Goal: Task Accomplishment & Management: Complete application form

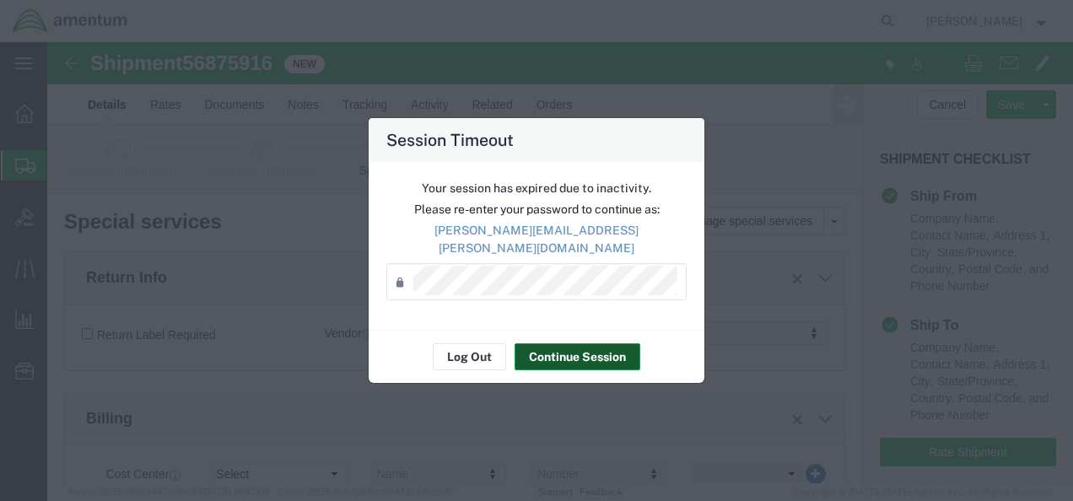
click at [587, 353] on button "Continue Session" at bounding box center [578, 356] width 126 height 27
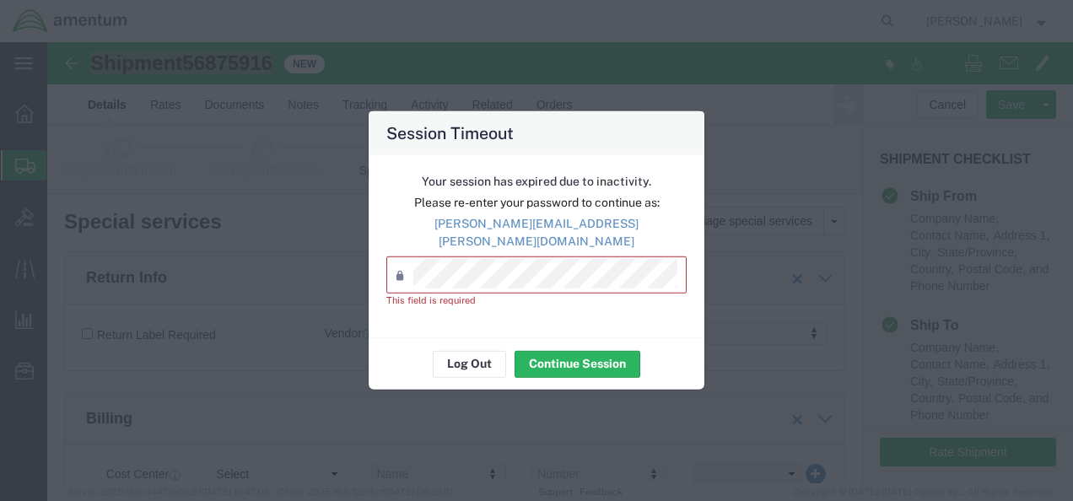
click at [488, 285] on div "Password *" at bounding box center [536, 274] width 300 height 37
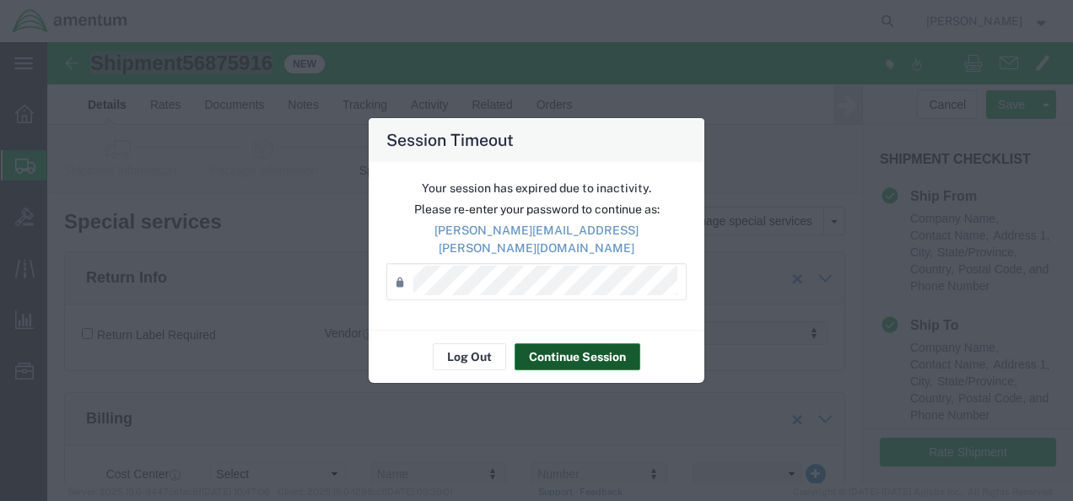
click at [588, 345] on button "Continue Session" at bounding box center [578, 356] width 126 height 27
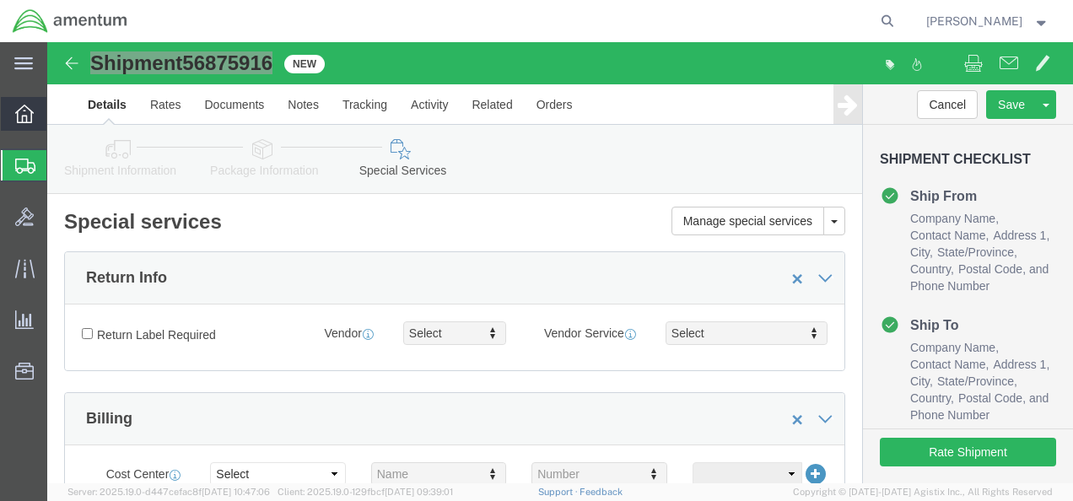
click at [20, 119] on icon at bounding box center [24, 114] width 19 height 19
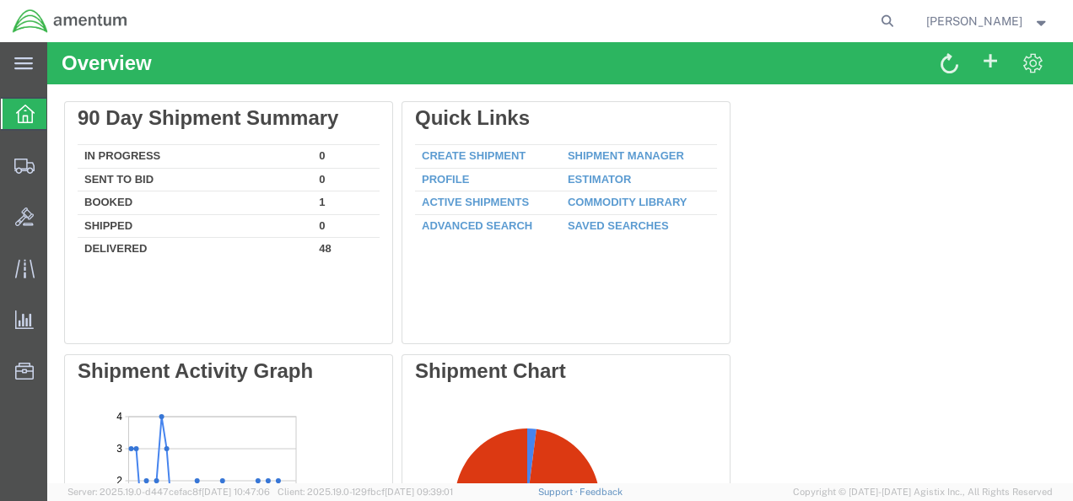
click at [21, 119] on icon at bounding box center [25, 114] width 19 height 19
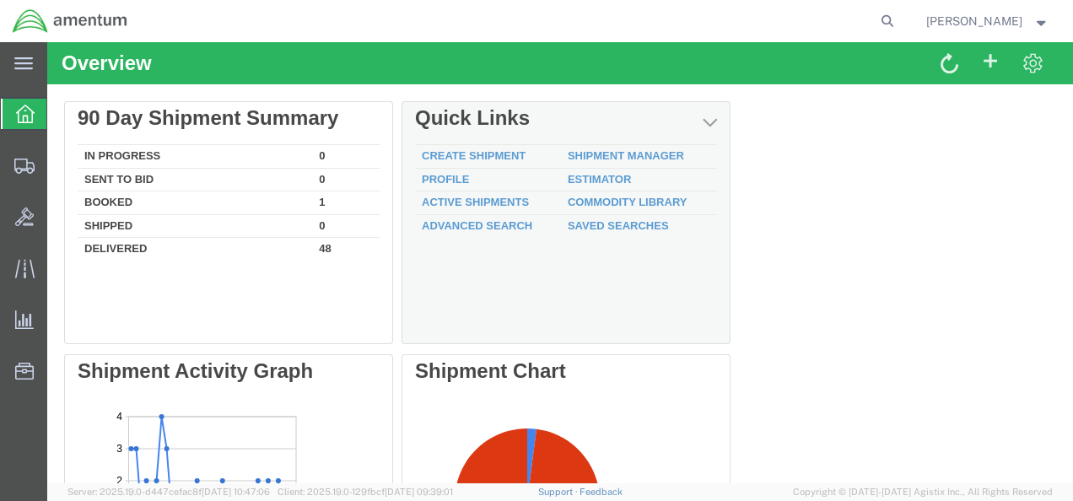
click at [508, 147] on td "Create Shipment" at bounding box center [488, 157] width 146 height 24
click at [504, 152] on link "Create Shipment" at bounding box center [474, 155] width 104 height 13
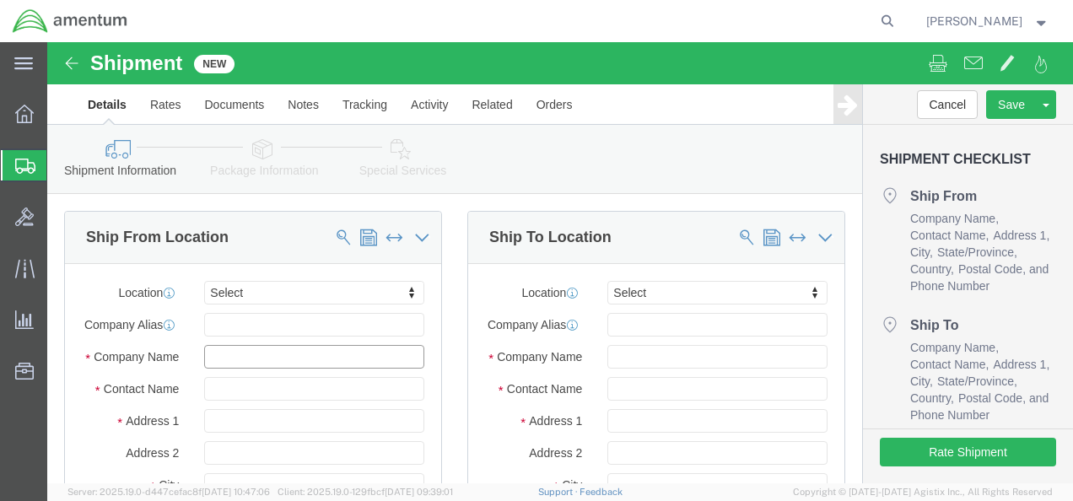
click input "text"
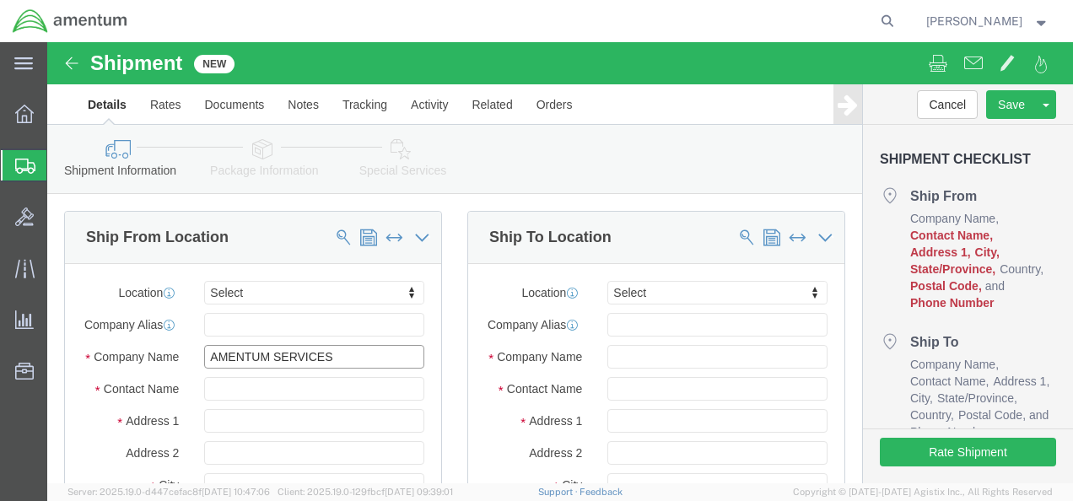
type input "AMENTUM SERVICES"
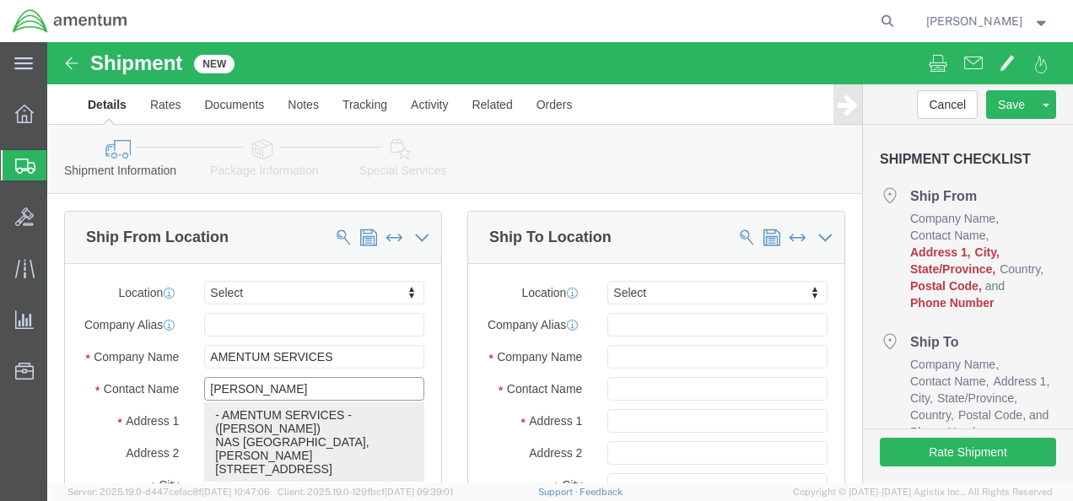
click p "- AMENTUM SERVICES - ([PERSON_NAME]) [GEOGRAPHIC_DATA], [PERSON_NAME][STREET_AD…"
type input "[PERSON_NAME]"
type input "NAS [GEOGRAPHIC_DATA]"
type input "[PERSON_NAME] STREET BLDG. 796"
type input "[GEOGRAPHIC_DATA]"
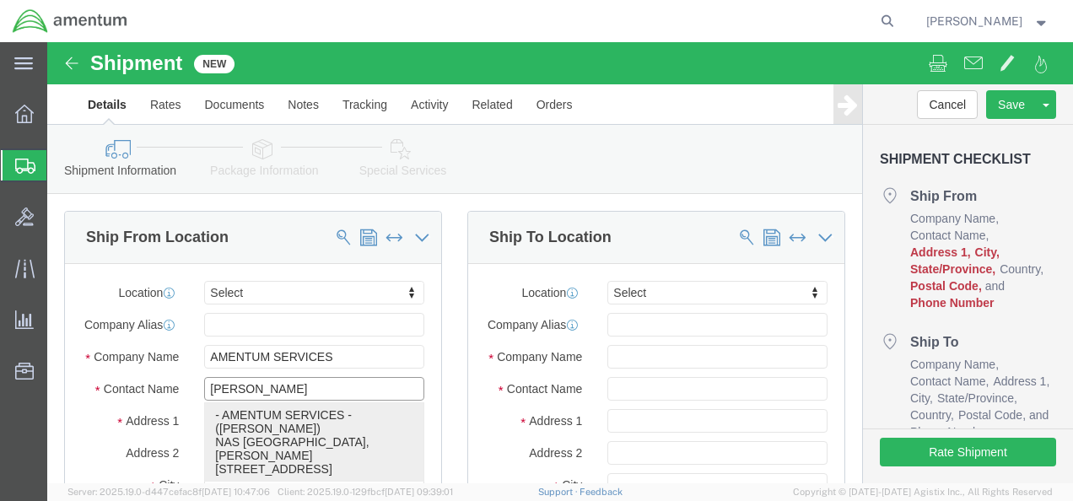
type input "32212"
type input "[GEOGRAPHIC_DATA]"
type input "[PHONE_NUMBER]"
type input "[PERSON_NAME][EMAIL_ADDRESS][PERSON_NAME][DOMAIN_NAME]"
checkbox input "true"
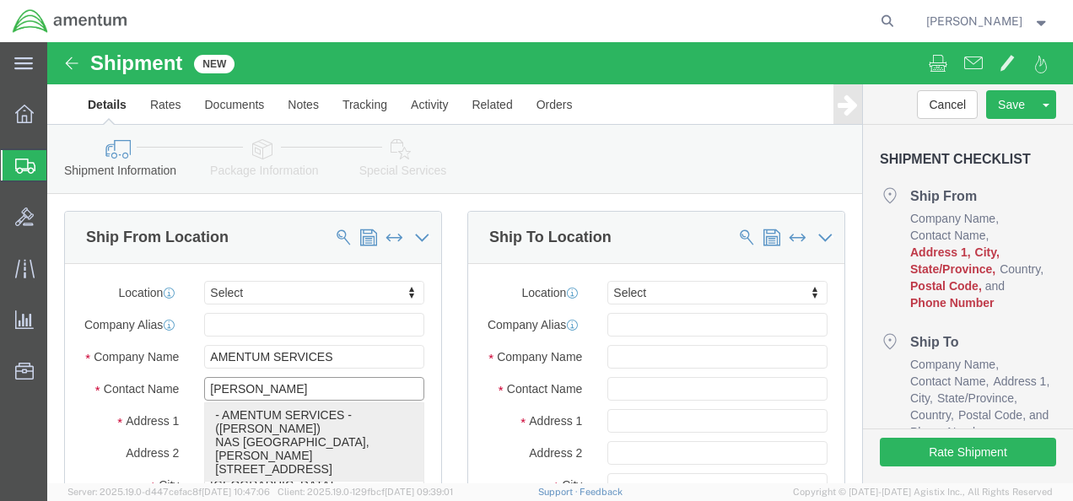
select select "FL"
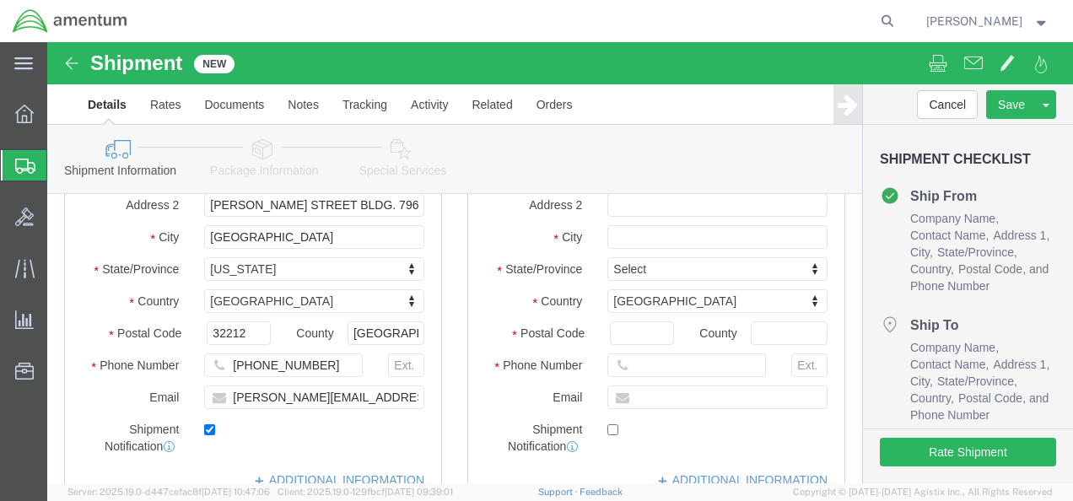
scroll to position [253, 0]
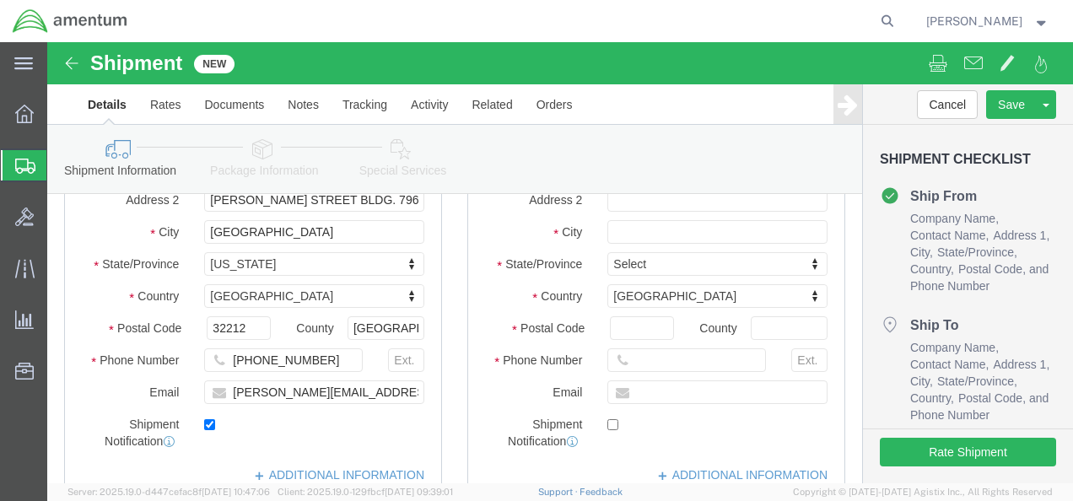
type input "[PERSON_NAME]"
click input "[PHONE_NUMBER]"
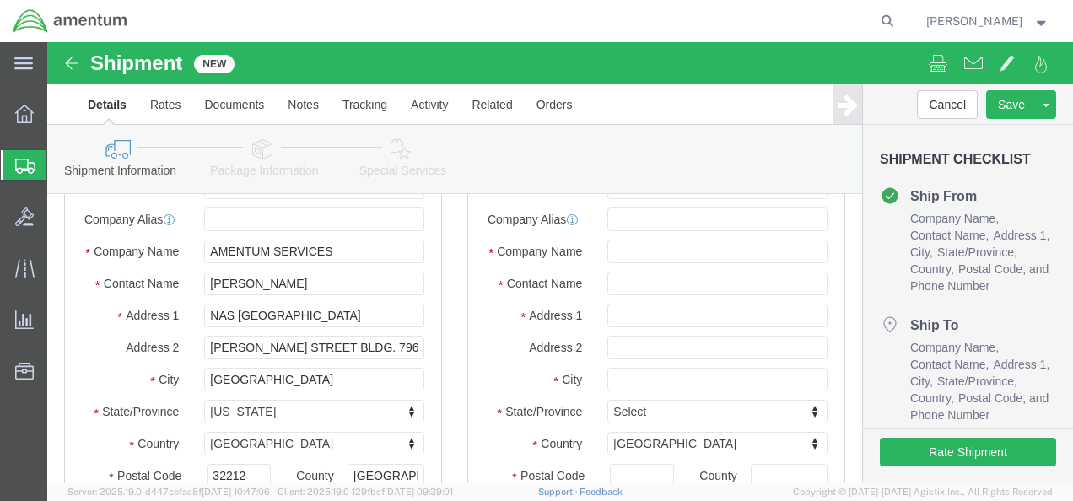
scroll to position [0, 0]
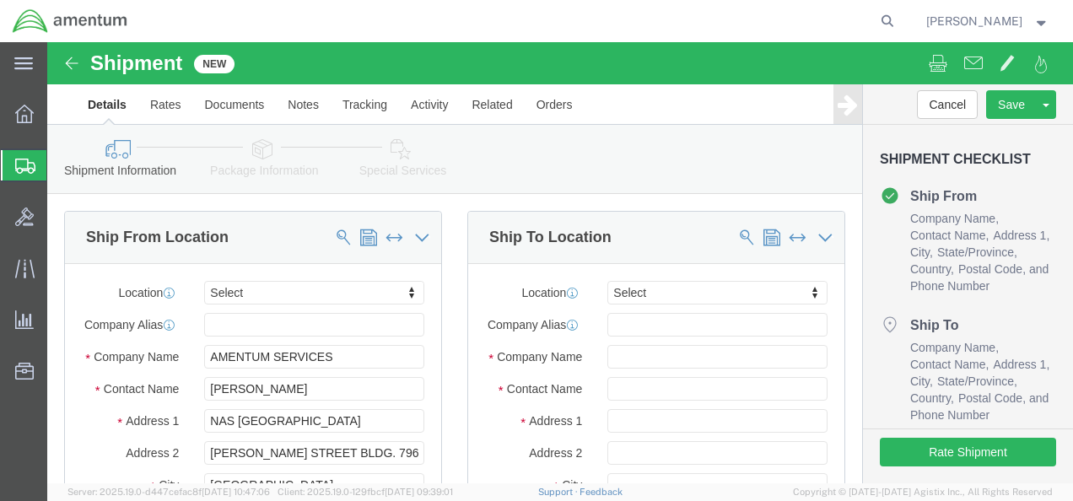
type input "[PHONE_NUMBER]"
click input "text"
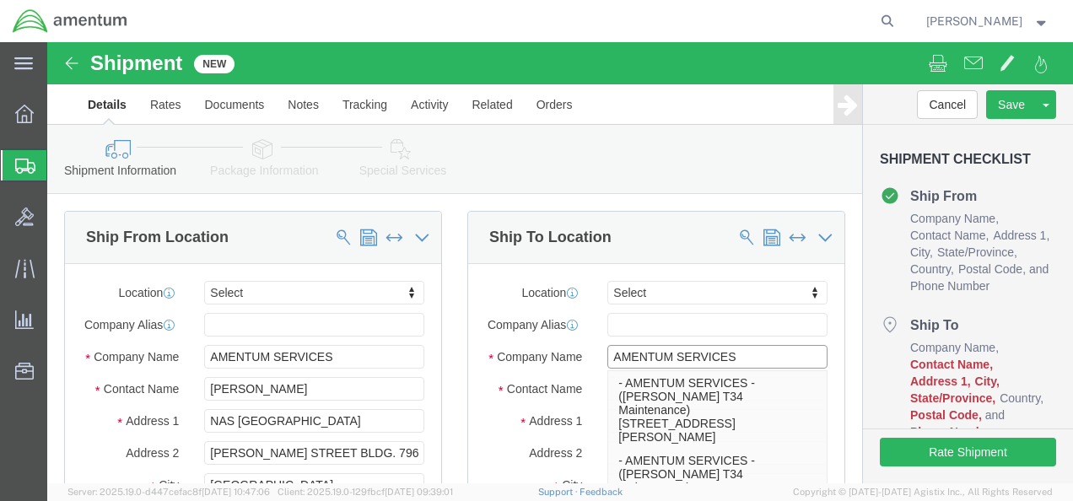
type input "AMENTUM SERVICES"
click div
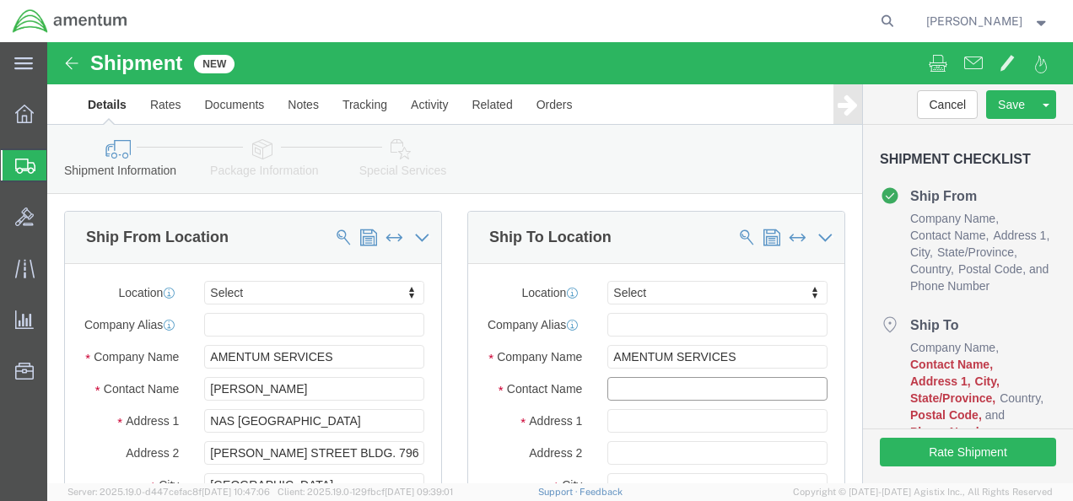
click input "text"
type input "ATTN: [PERSON_NAME]"
click input "text"
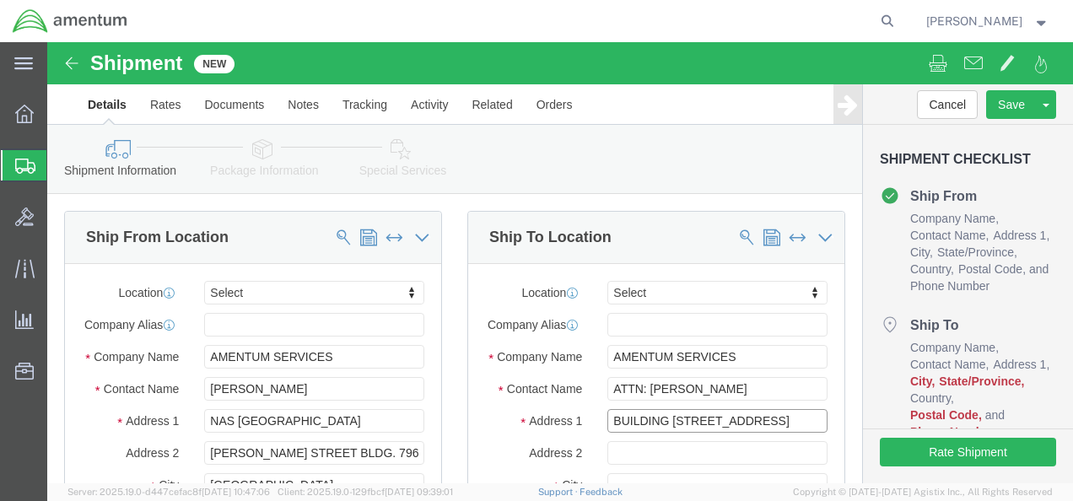
type input "BUILDING [STREET_ADDRESS]"
click input "text"
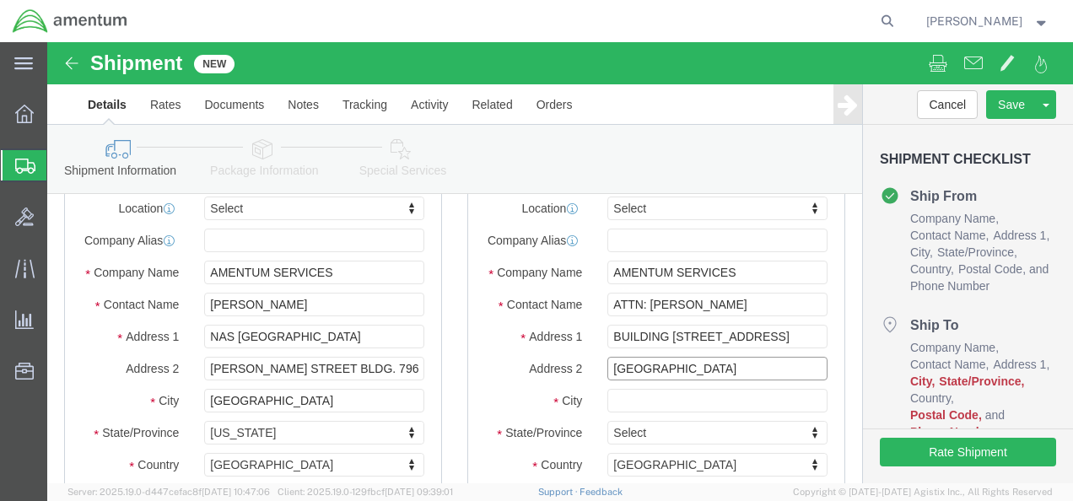
type input "[GEOGRAPHIC_DATA]"
click input "ATTN: [PERSON_NAME]"
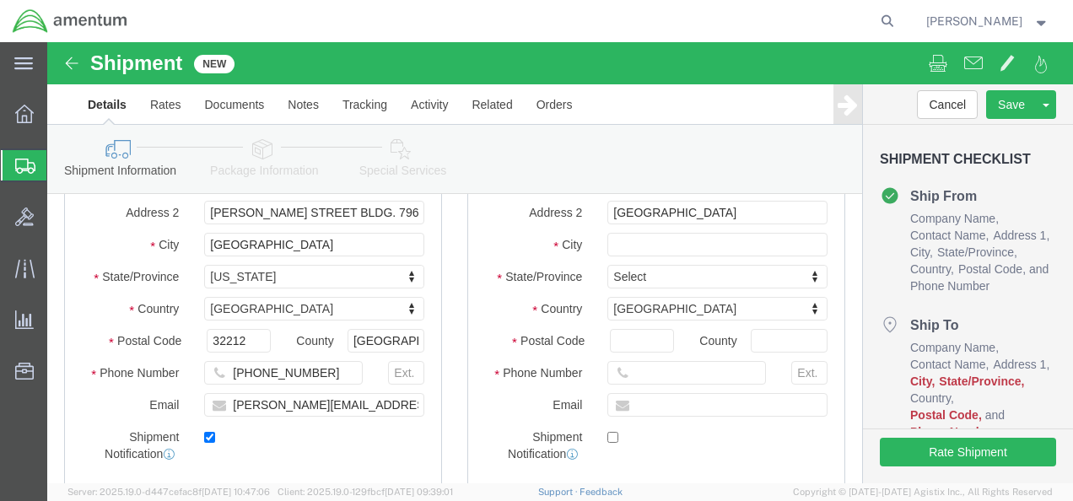
scroll to position [253, 0]
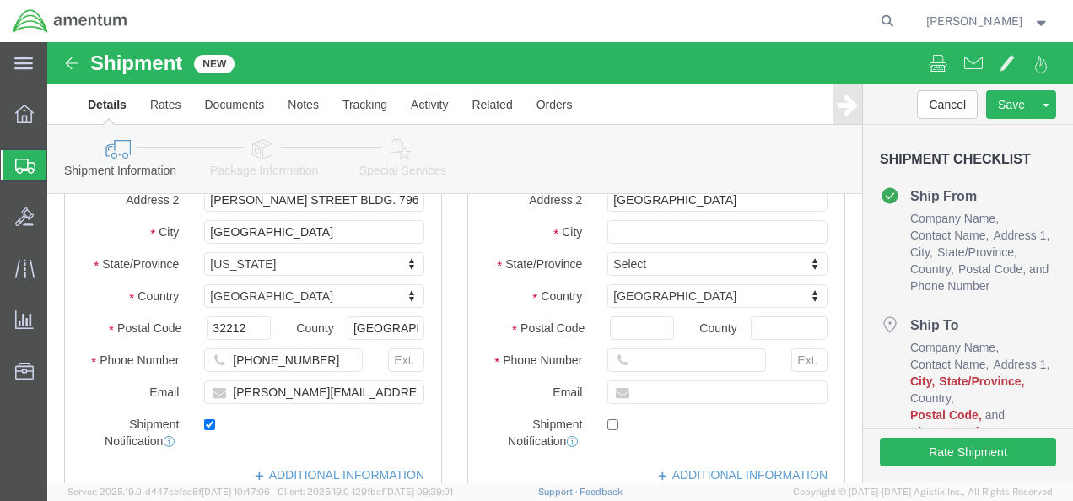
type input "ATTN: [PERSON_NAME](AMENTUM)"
click input "text"
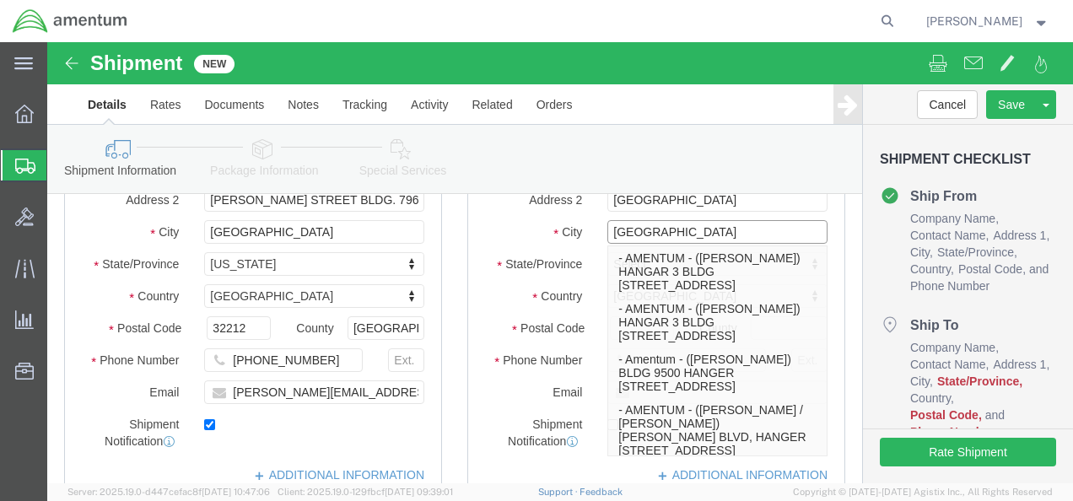
type input "[GEOGRAPHIC_DATA]"
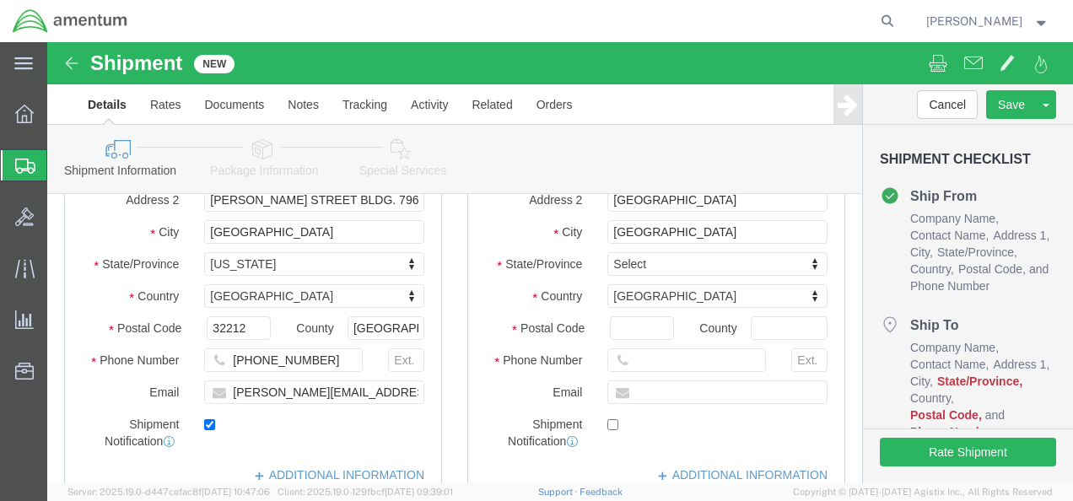
click label "State/Province"
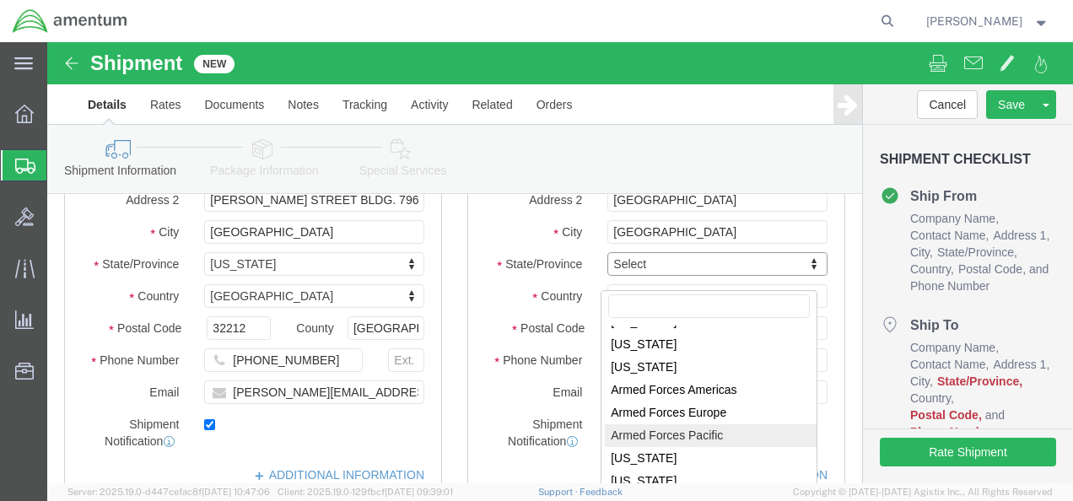
scroll to position [84, 0]
select select "CA"
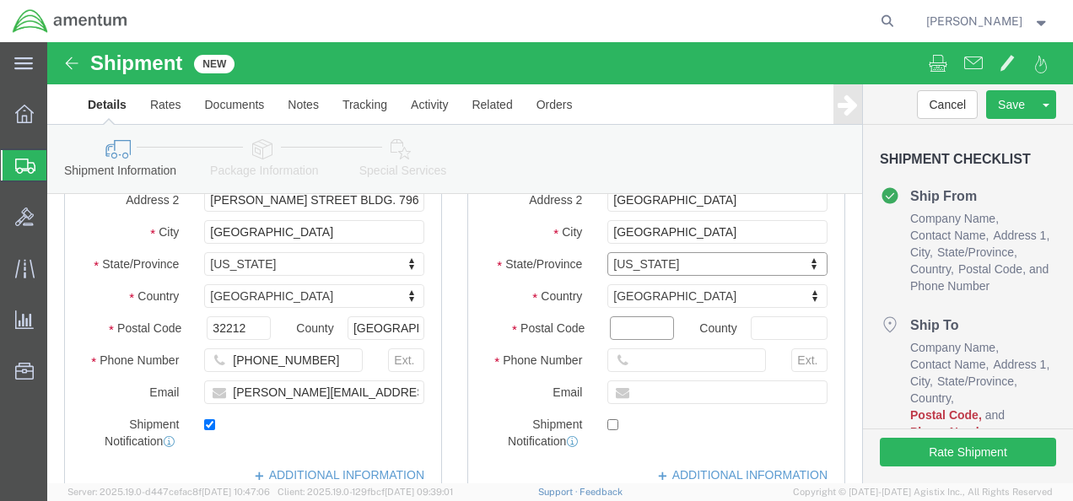
click input "Postal Code"
type input "92135"
click input "text"
type input "US"
click input "text"
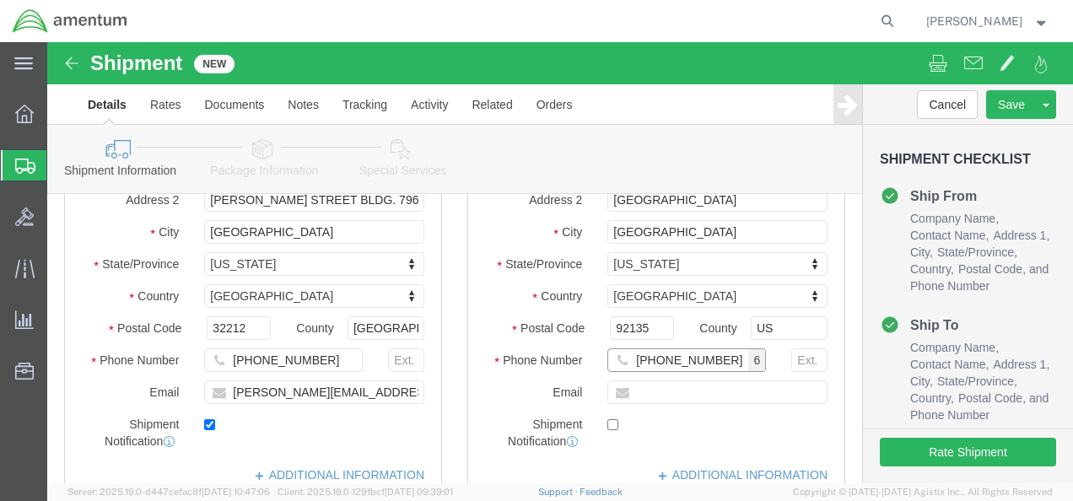
type input "[PHONE_NUMBER]"
click input "text"
paste input "[PERSON_NAME][EMAIL_ADDRESS][DOMAIN_NAME]"
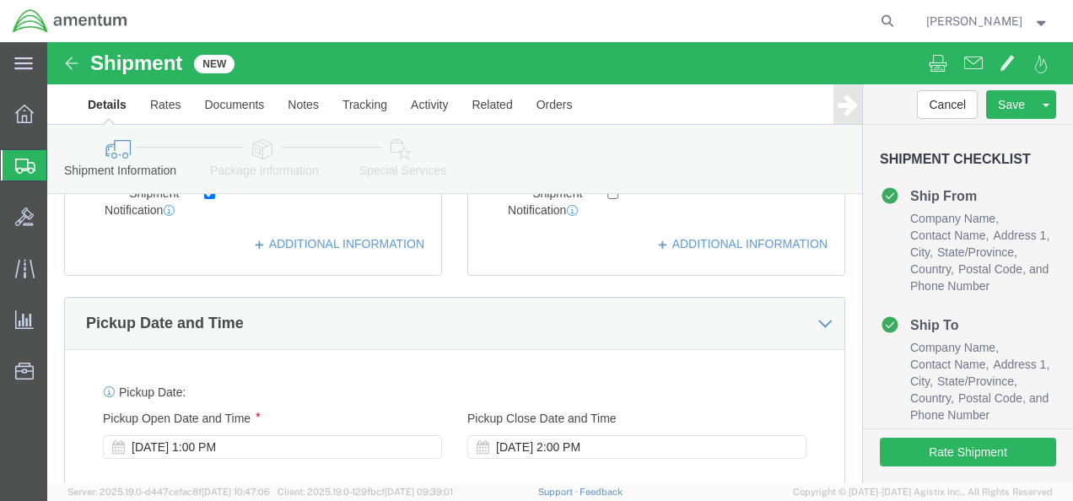
scroll to position [506, 0]
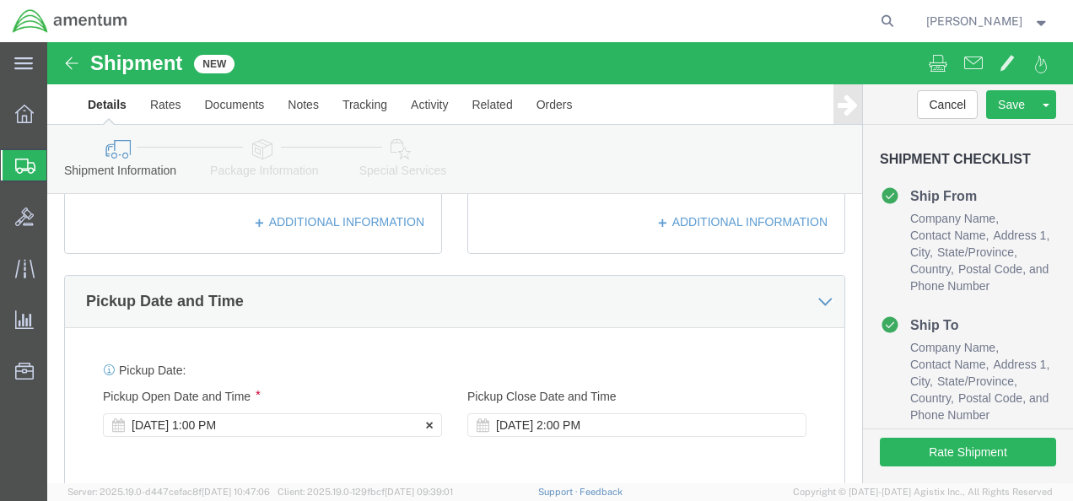
type input "[PERSON_NAME][EMAIL_ADDRESS][DOMAIN_NAME]"
checkbox input "true"
click div "[DATE] 1:00 PM"
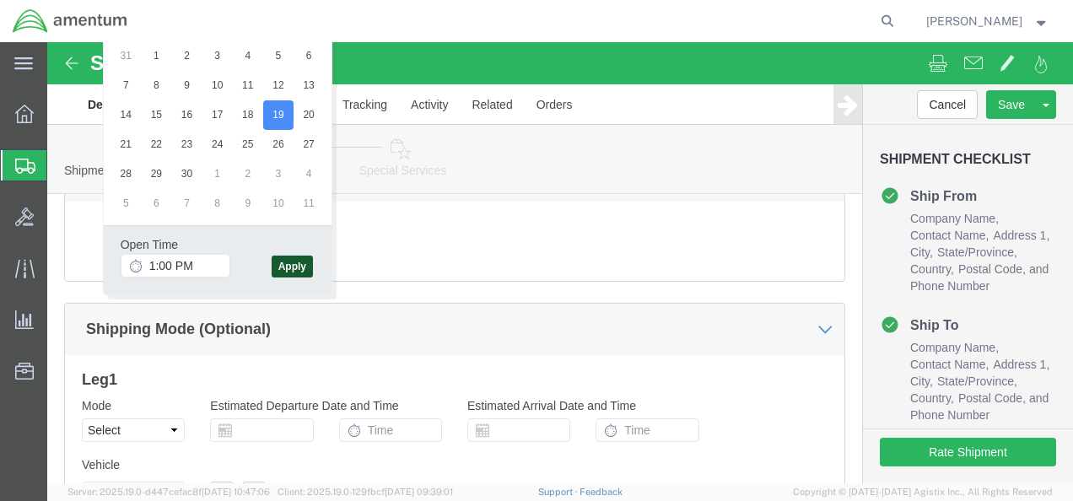
click button "Apply"
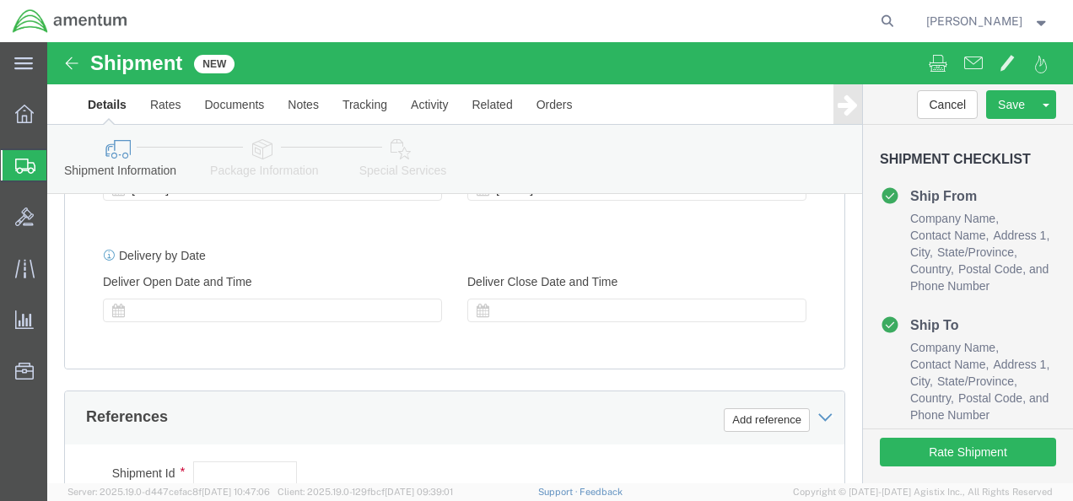
scroll to position [648, 0]
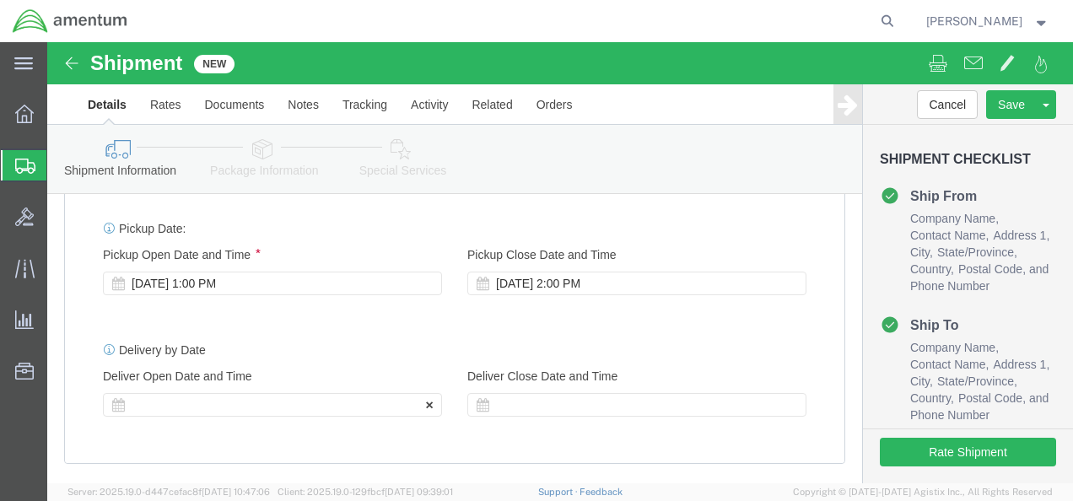
click div
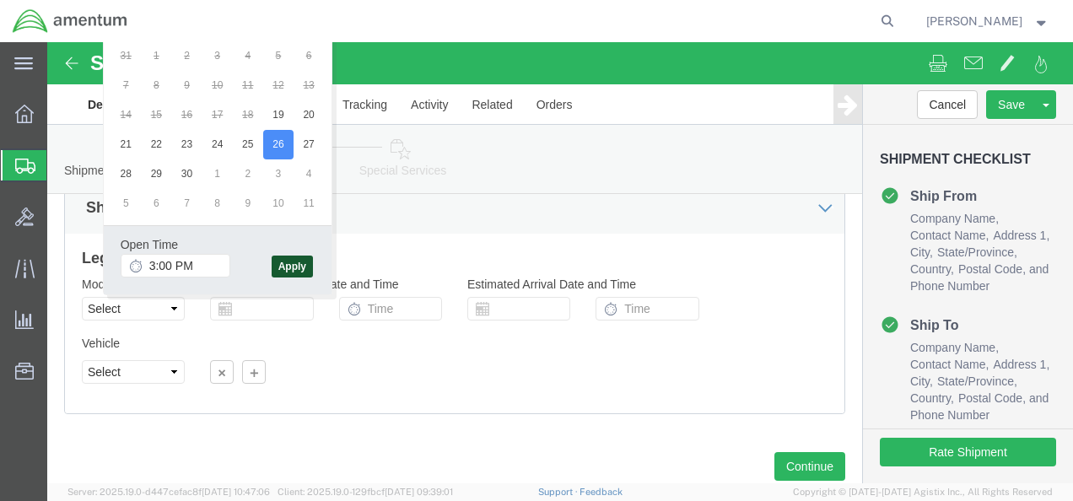
click button "Apply"
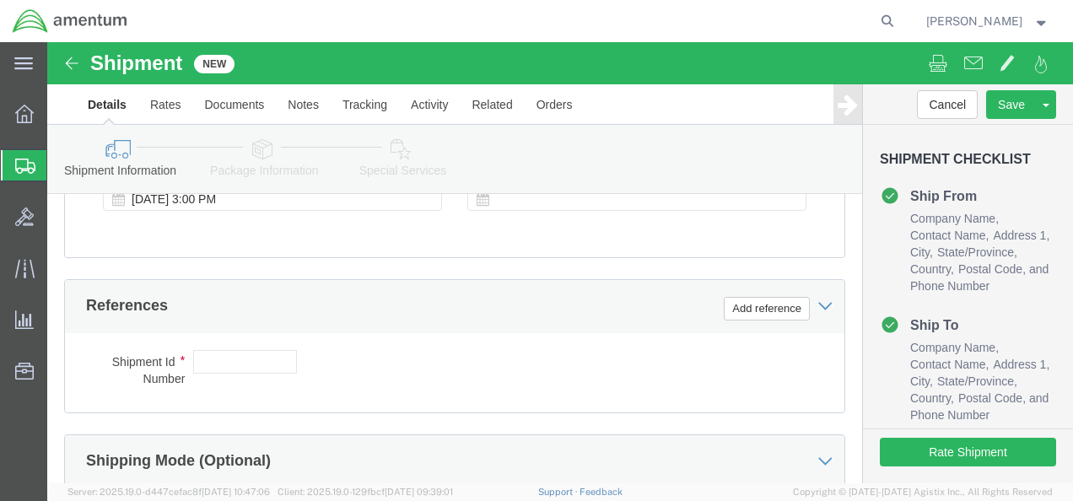
scroll to position [685, 0]
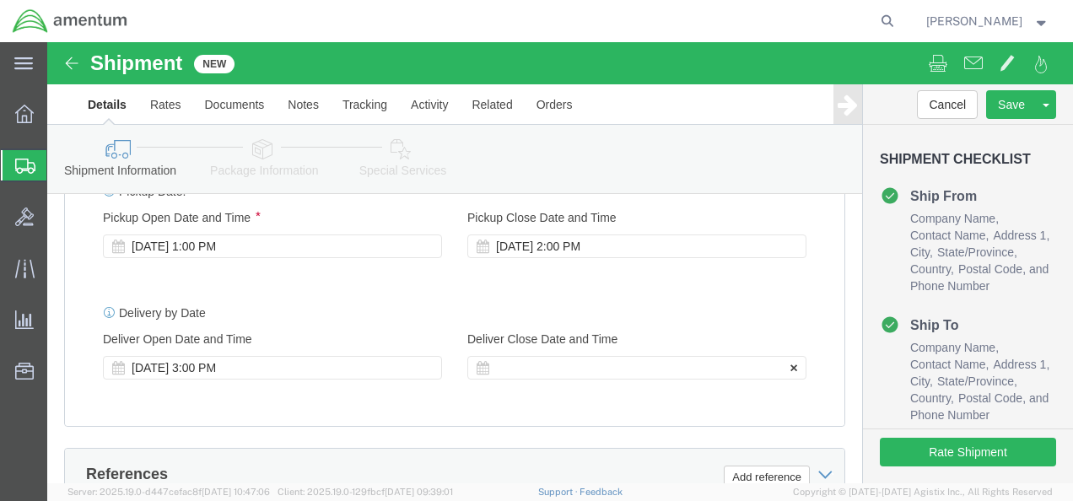
click div
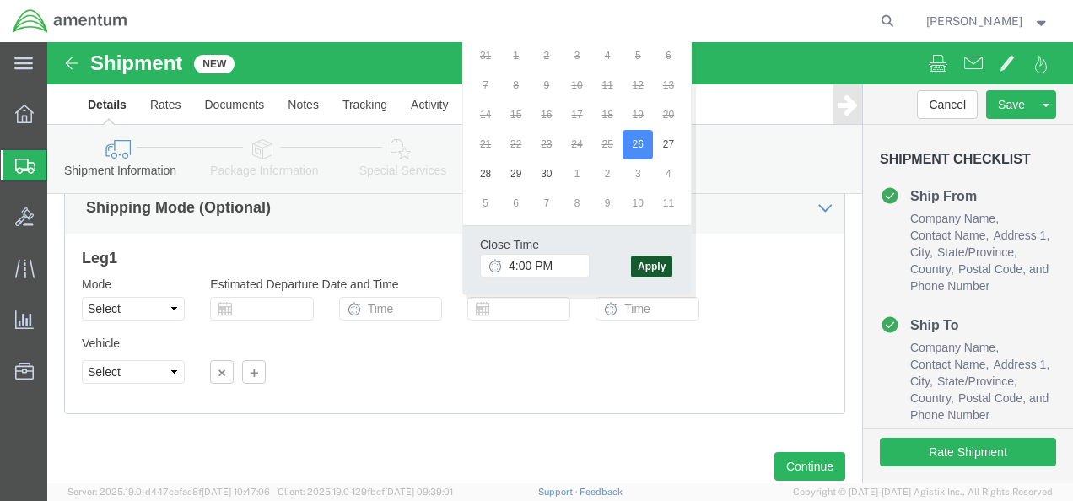
click button "Apply"
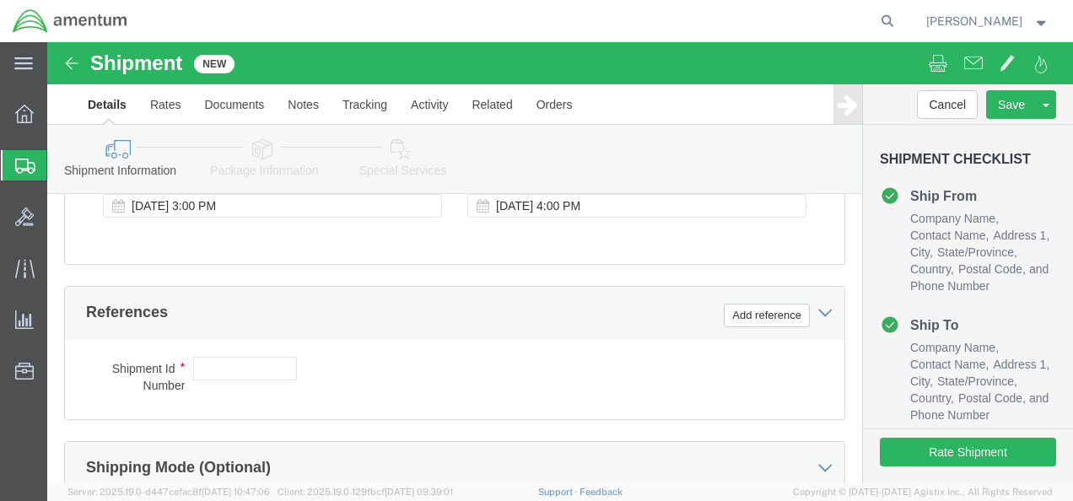
scroll to position [854, 0]
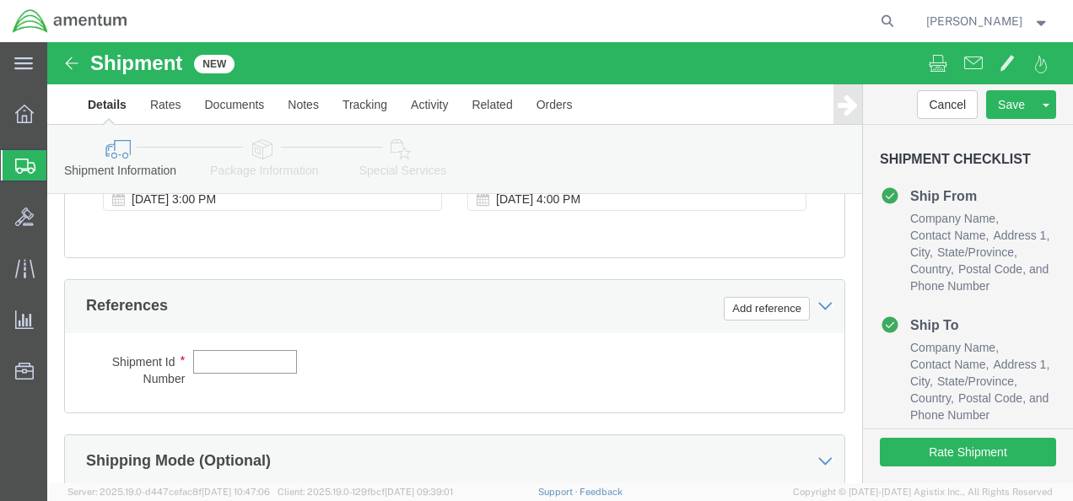
click input "text"
paste input "51476274"
type input "51476274"
click button "Add reference"
click select "Select Account Type Activity ID Airline Appointment Number ASN Batch Request # …"
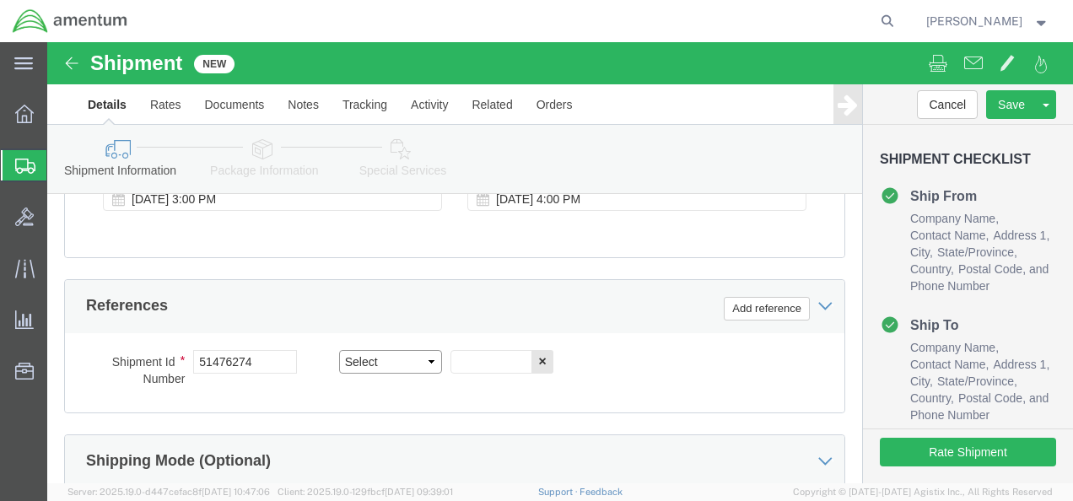
select select "PROJNUM"
click select "Select Account Type Activity ID Airline Appointment Number ASN Batch Request # …"
click input "text"
paste input "4735.2.2006AA.CR00.MATSP"
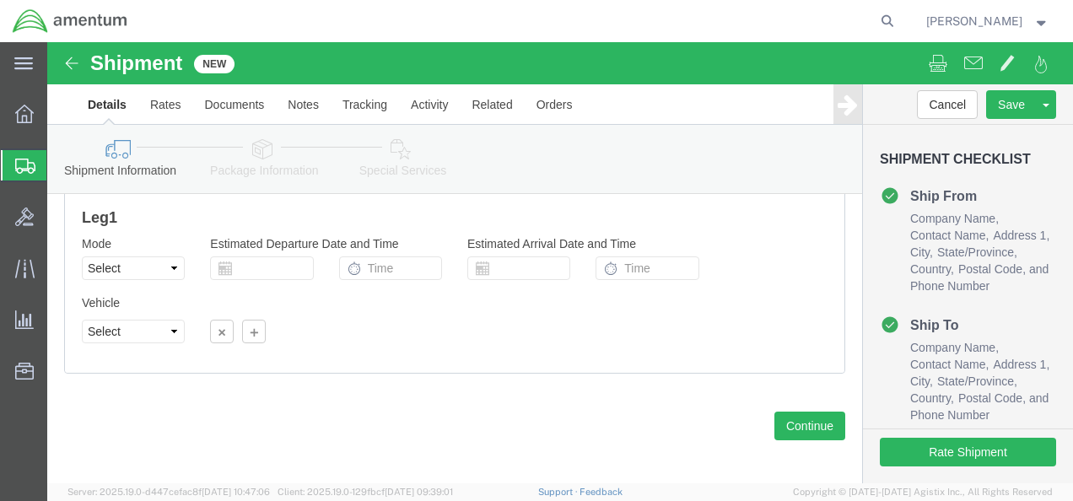
scroll to position [1167, 0]
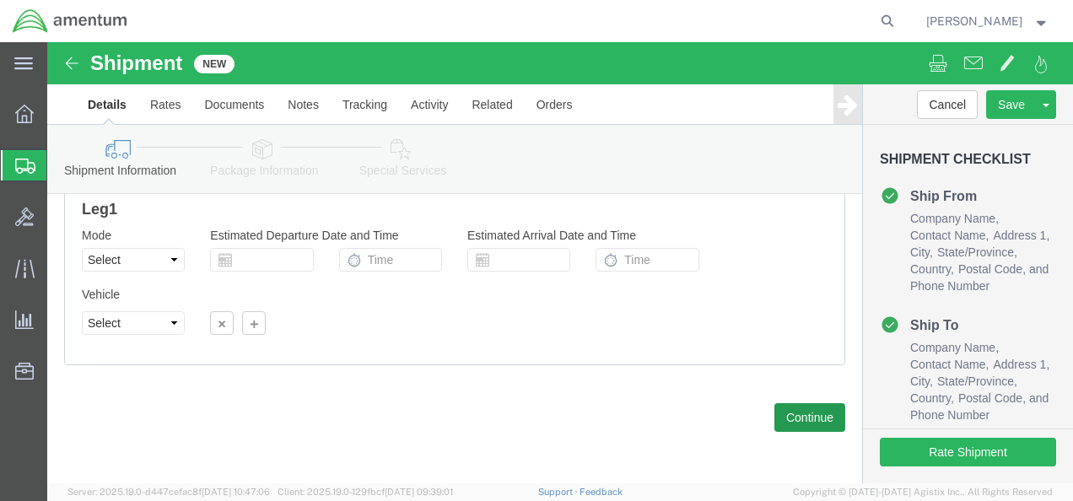
type input "4735.2.2006AA.CR00.MATSP"
click button "Continue"
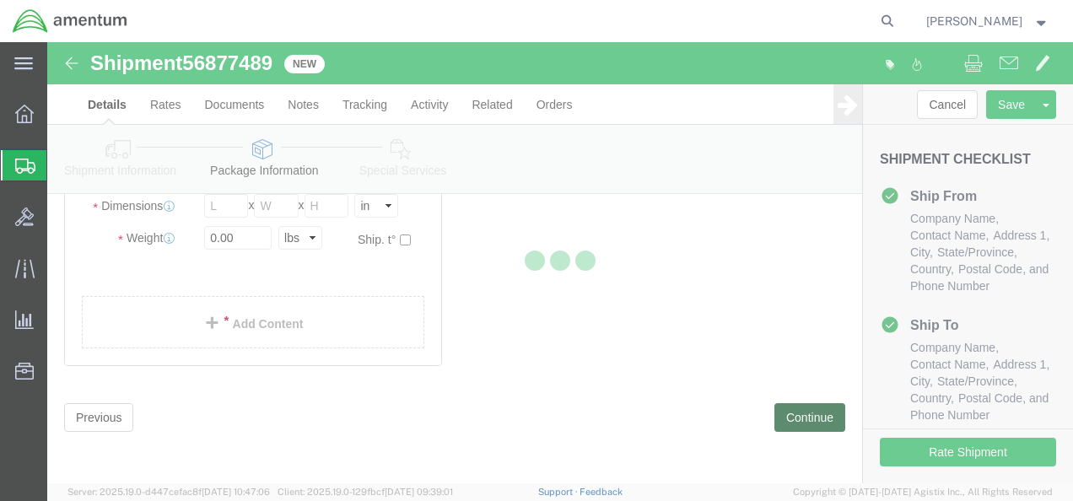
scroll to position [125, 0]
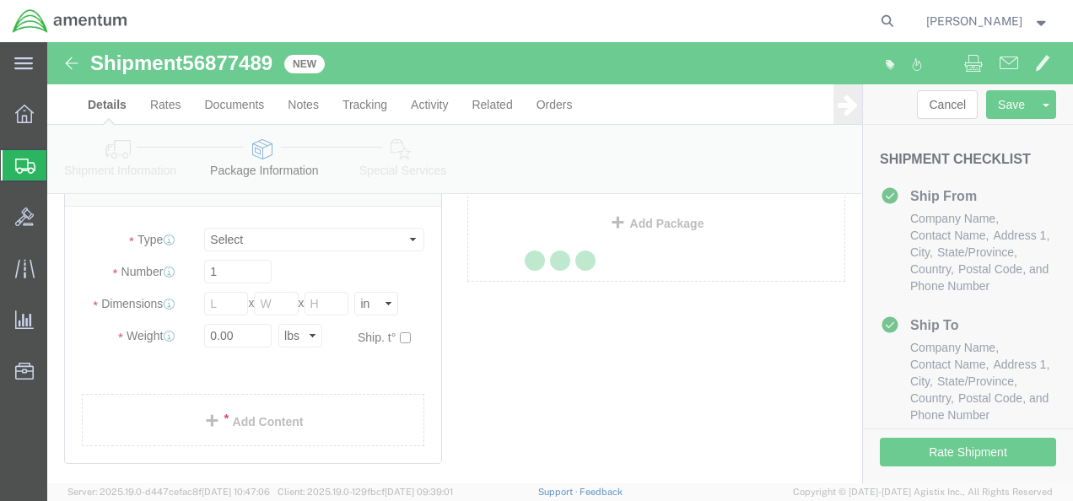
select select "CBOX"
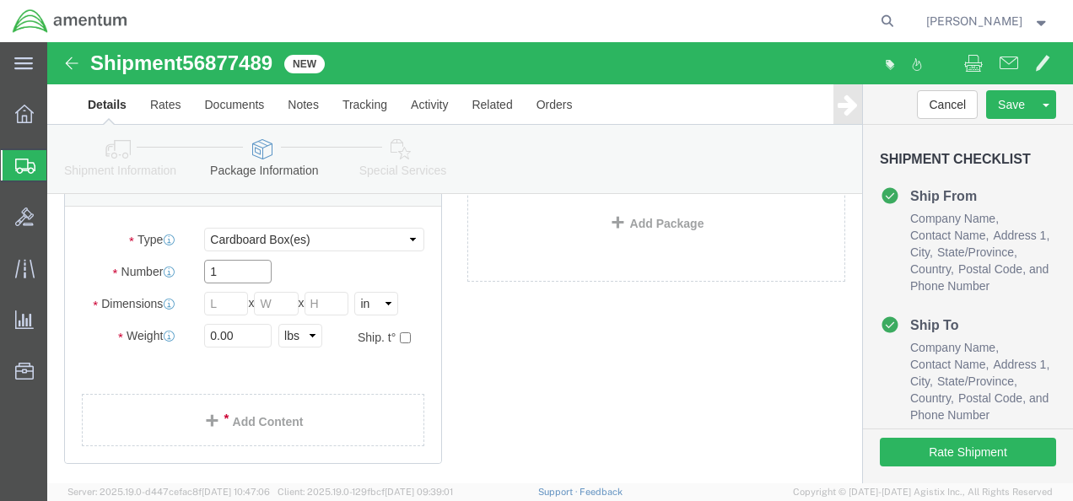
drag, startPoint x: 194, startPoint y: 240, endPoint x: 138, endPoint y: 224, distance: 58.5
click div "Number 1"
type input "40"
click input "text"
type input "15"
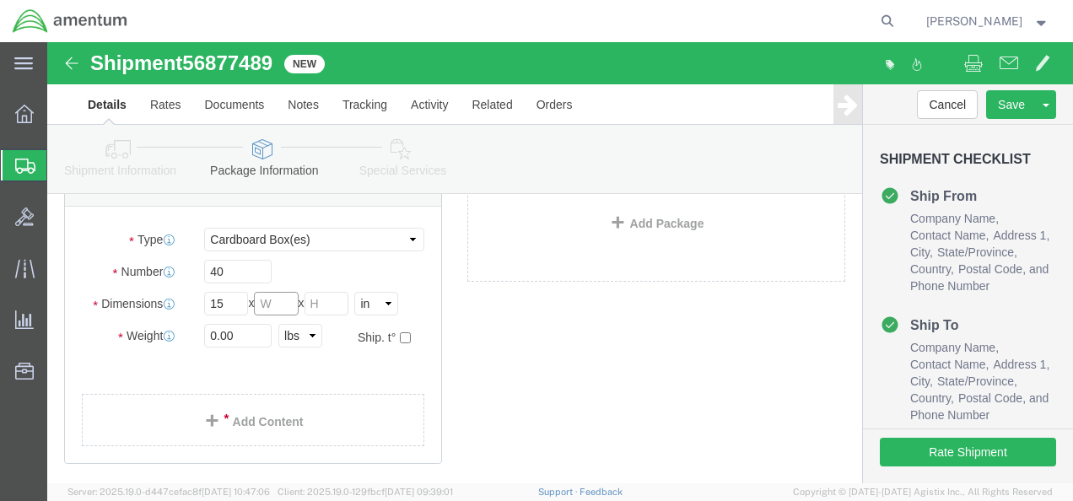
click input "text"
type input "15"
click input "text"
type input "15"
drag, startPoint x: 220, startPoint y: 294, endPoint x: 151, endPoint y: 299, distance: 69.4
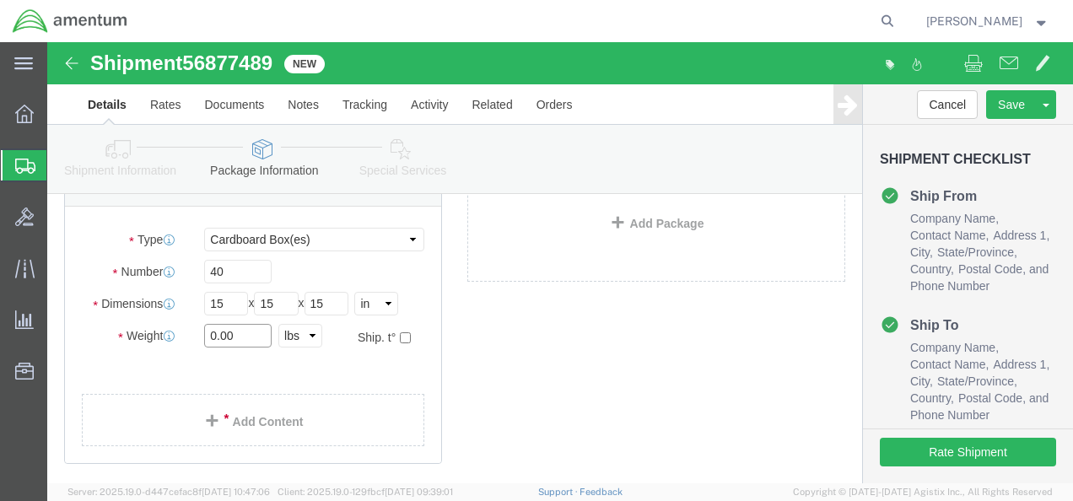
click div "0.00 Select kgs lbs"
type input "13"
click link "Add Content"
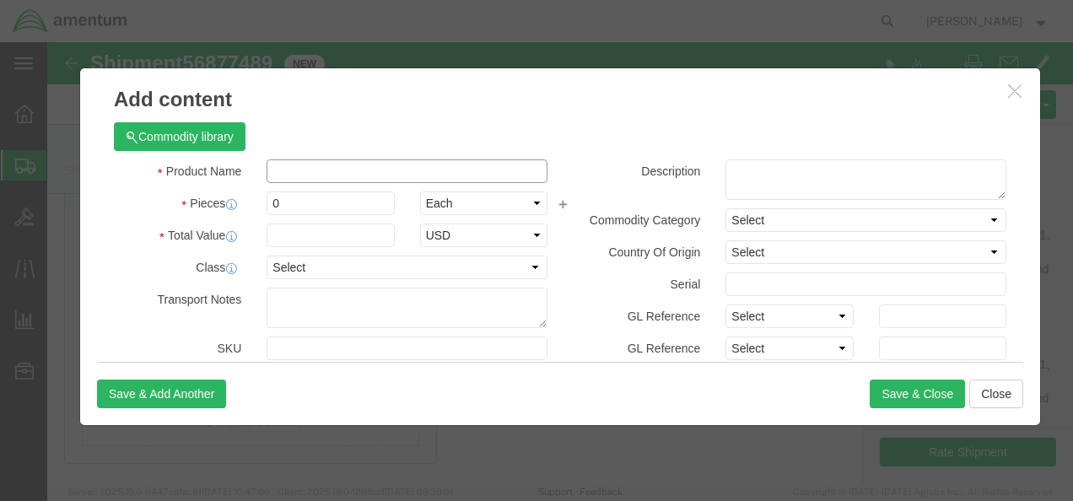
click input "text"
paste input "SILICONE SEALANT/ADHESIVE"
type input "SILICONE SEALANT/ADHESIVE"
drag, startPoint x: 287, startPoint y: 169, endPoint x: 202, endPoint y: 159, distance: 85.0
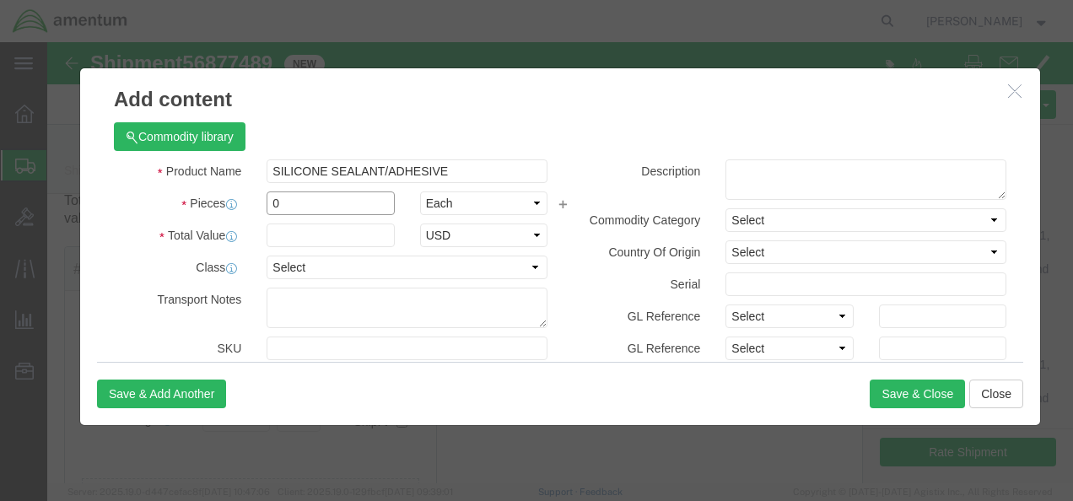
click div "0"
type input "40"
click input "text"
type input "3680.00"
click select "Select 50 55 60 65 70 85 92.5 100 125 175 250 300 400"
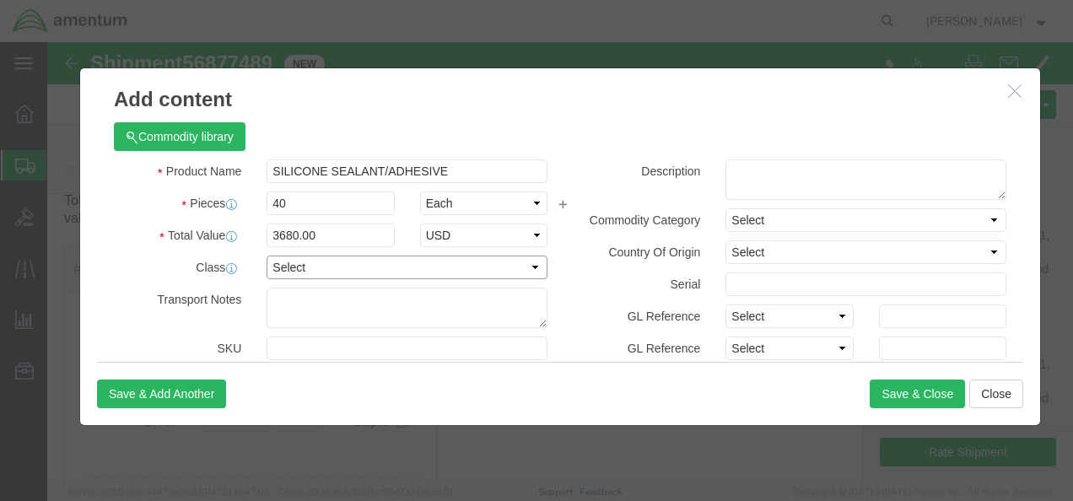
select select "55"
click select "Select 50 55 60 65 70 85 92.5 100 125 175 250 300 400"
click textarea
paste textarea "SILICONE SEALANT/ADHESIVE"
type textarea "SILICONE SEALANT/ADHESIVE"
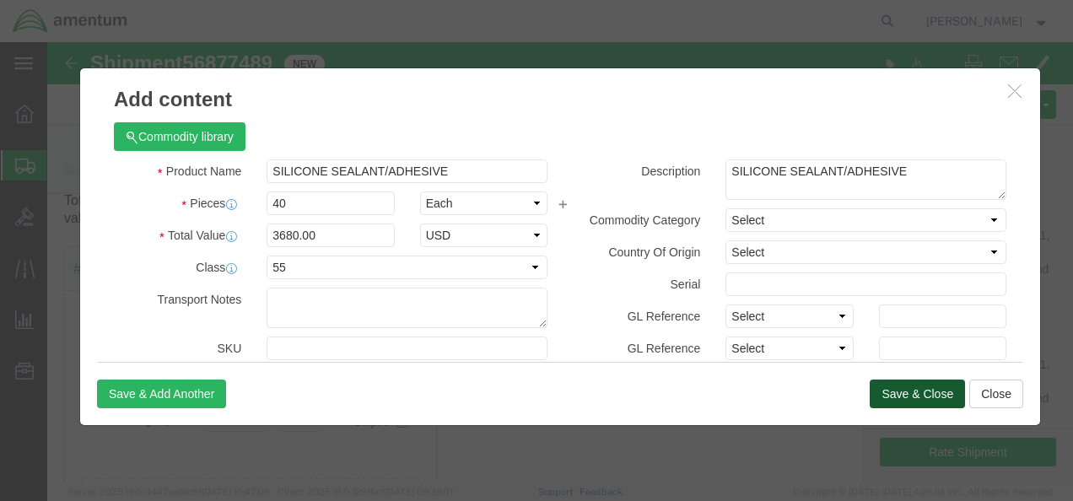
click button "Save & Close"
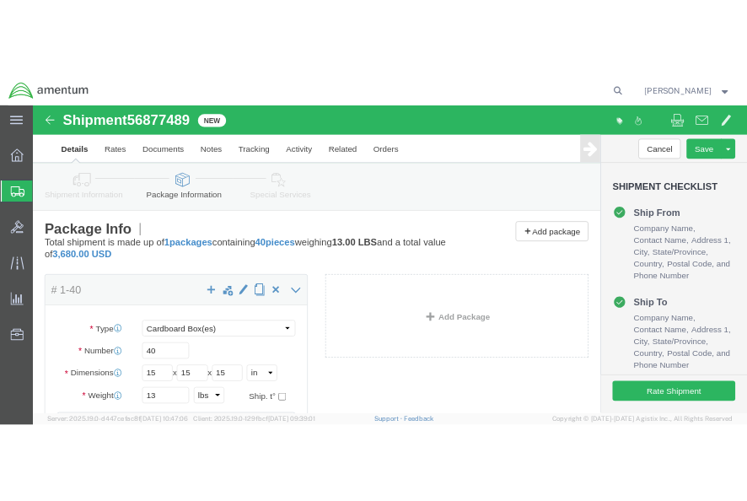
scroll to position [0, 0]
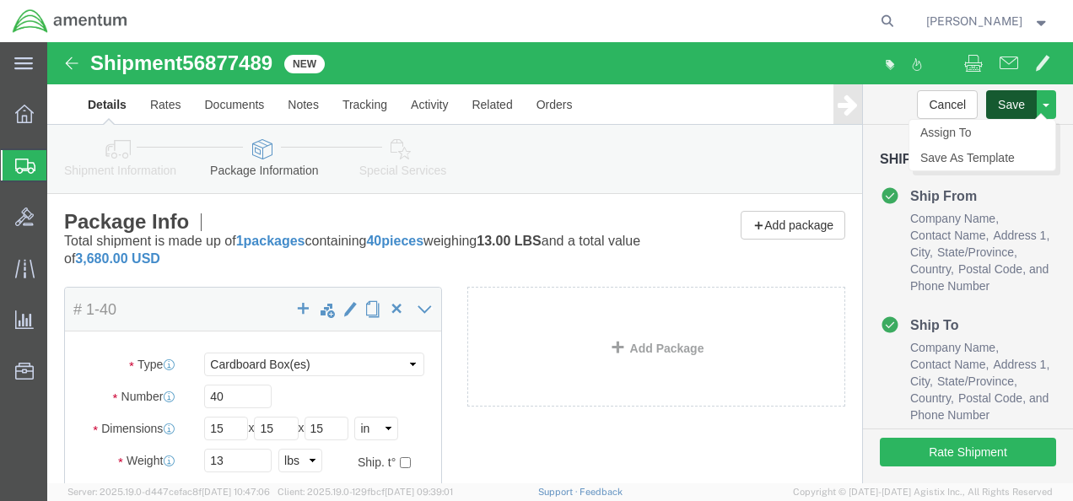
click button "Save"
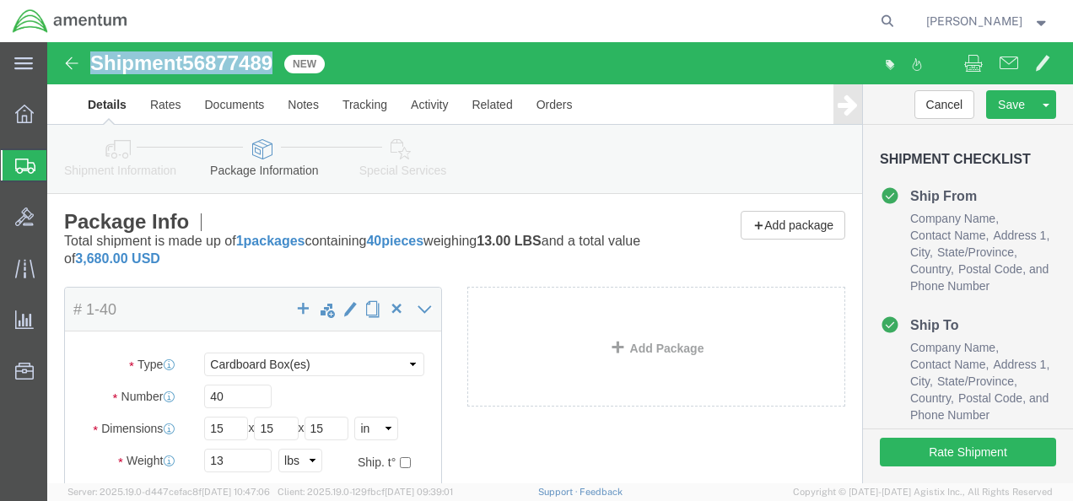
drag, startPoint x: 229, startPoint y: 20, endPoint x: 39, endPoint y: 24, distance: 189.8
click div "Shipment 56877489 New"
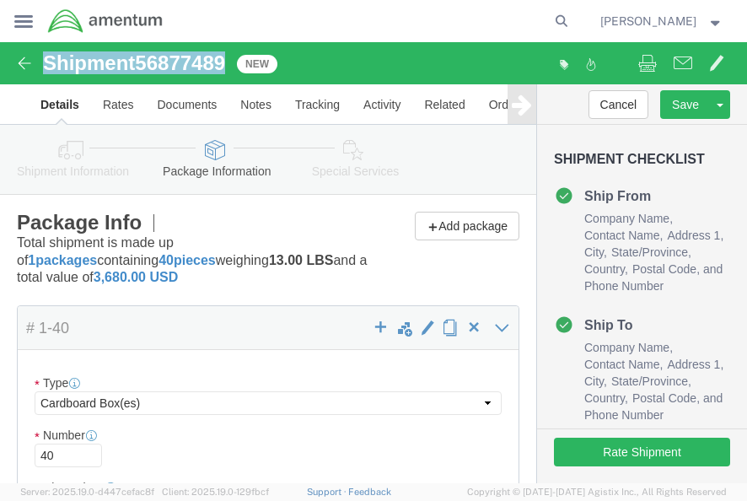
copy h1 "Shipment 56877489"
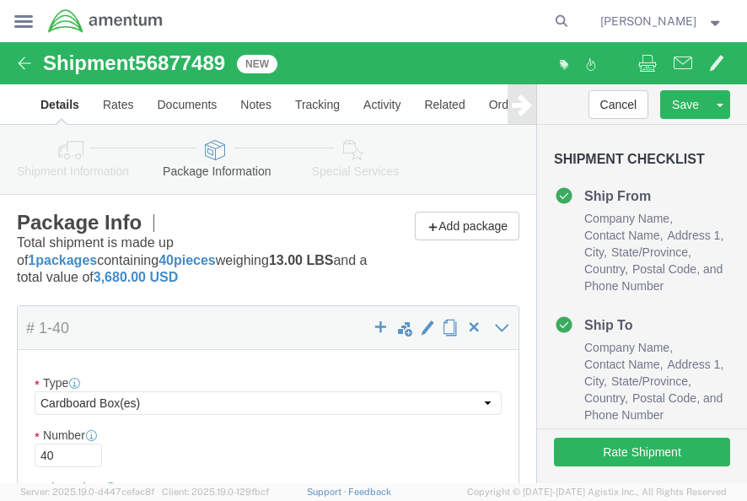
click div
